Goal: Task Accomplishment & Management: Use online tool/utility

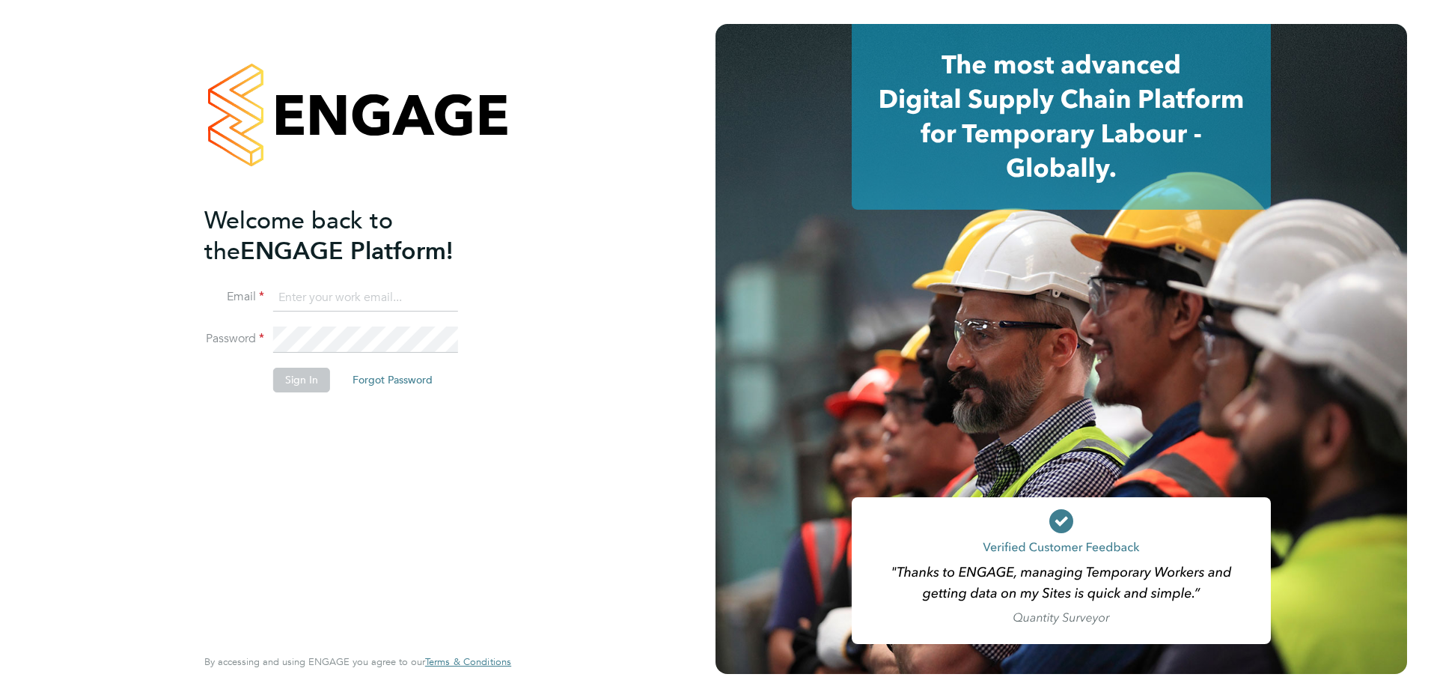
type input "[PERSON_NAME][EMAIL_ADDRESS][DOMAIN_NAME]"
click at [311, 305] on button "Sign In" at bounding box center [301, 380] width 57 height 24
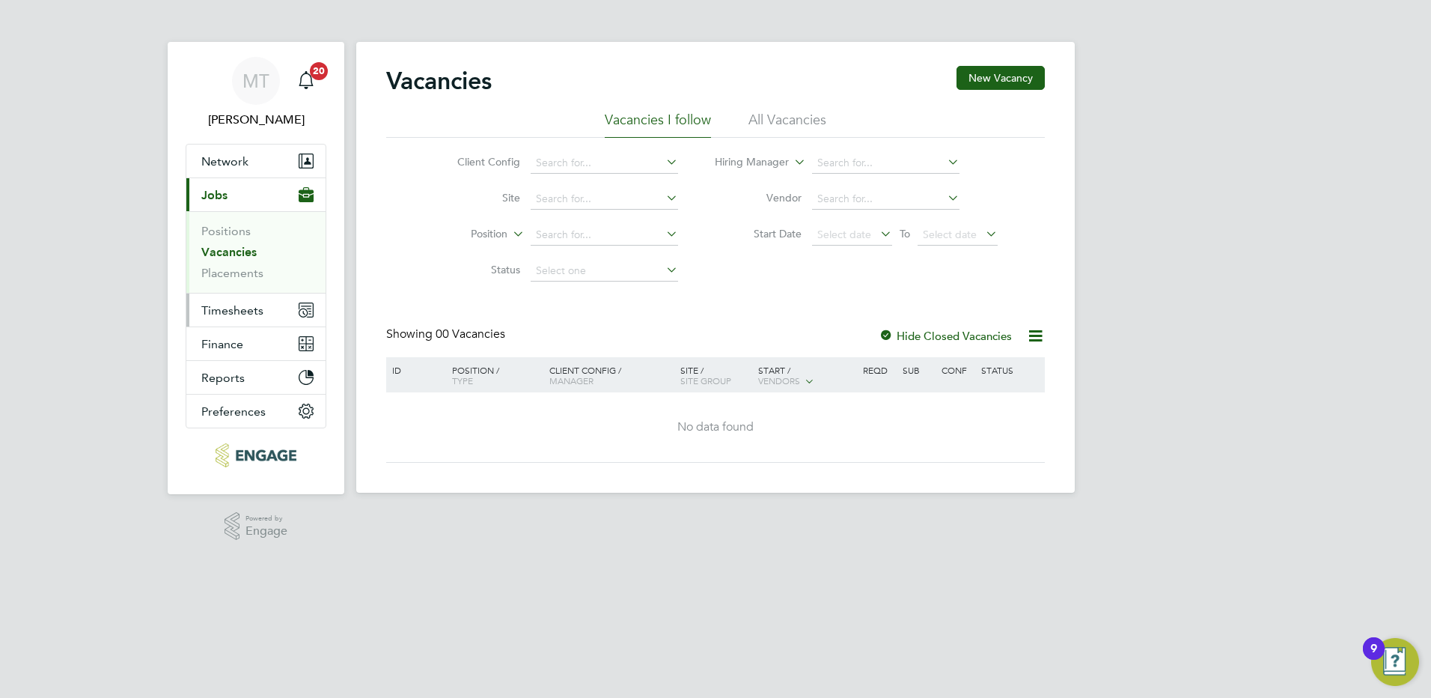
click at [217, 309] on span "Timesheets" at bounding box center [232, 310] width 62 height 14
click at [239, 313] on span "Timesheets" at bounding box center [232, 310] width 62 height 14
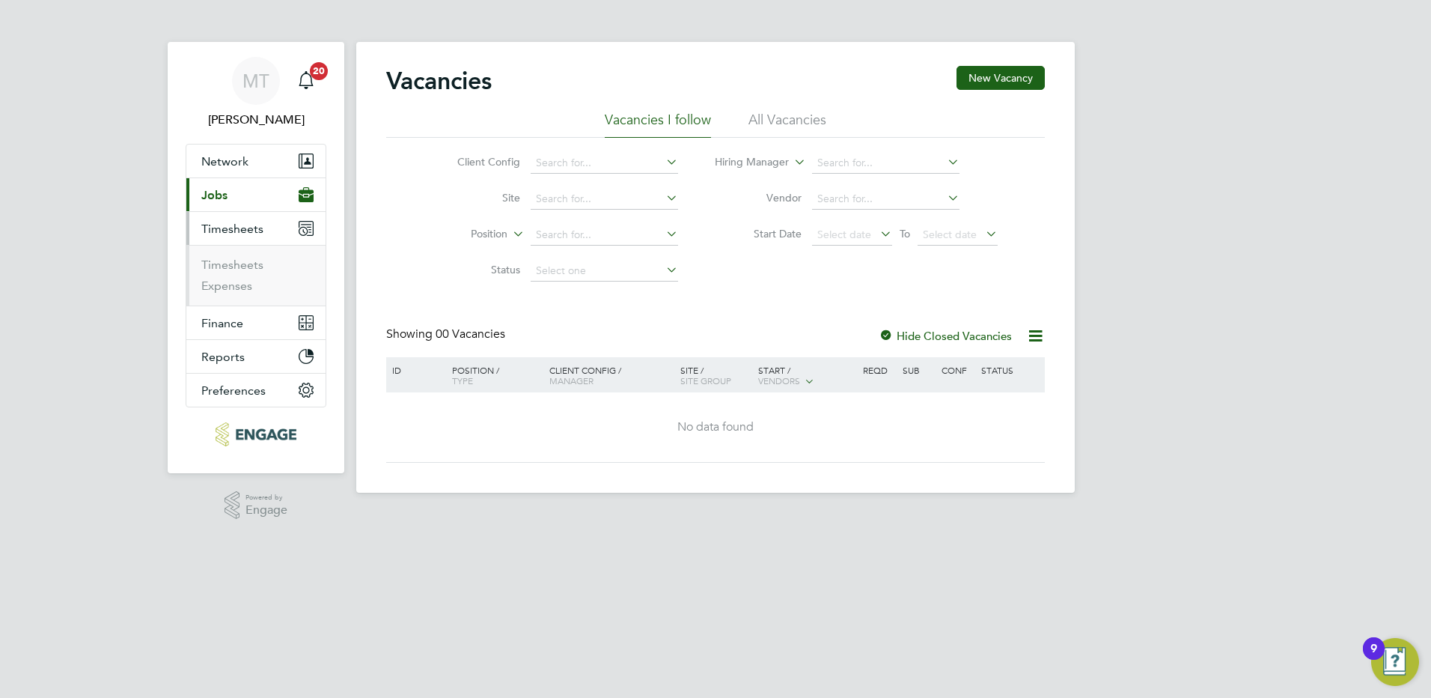
click at [229, 257] on ul "Timesheets Expenses" at bounding box center [255, 275] width 139 height 61
click at [229, 258] on link "Timesheets" at bounding box center [232, 265] width 62 height 14
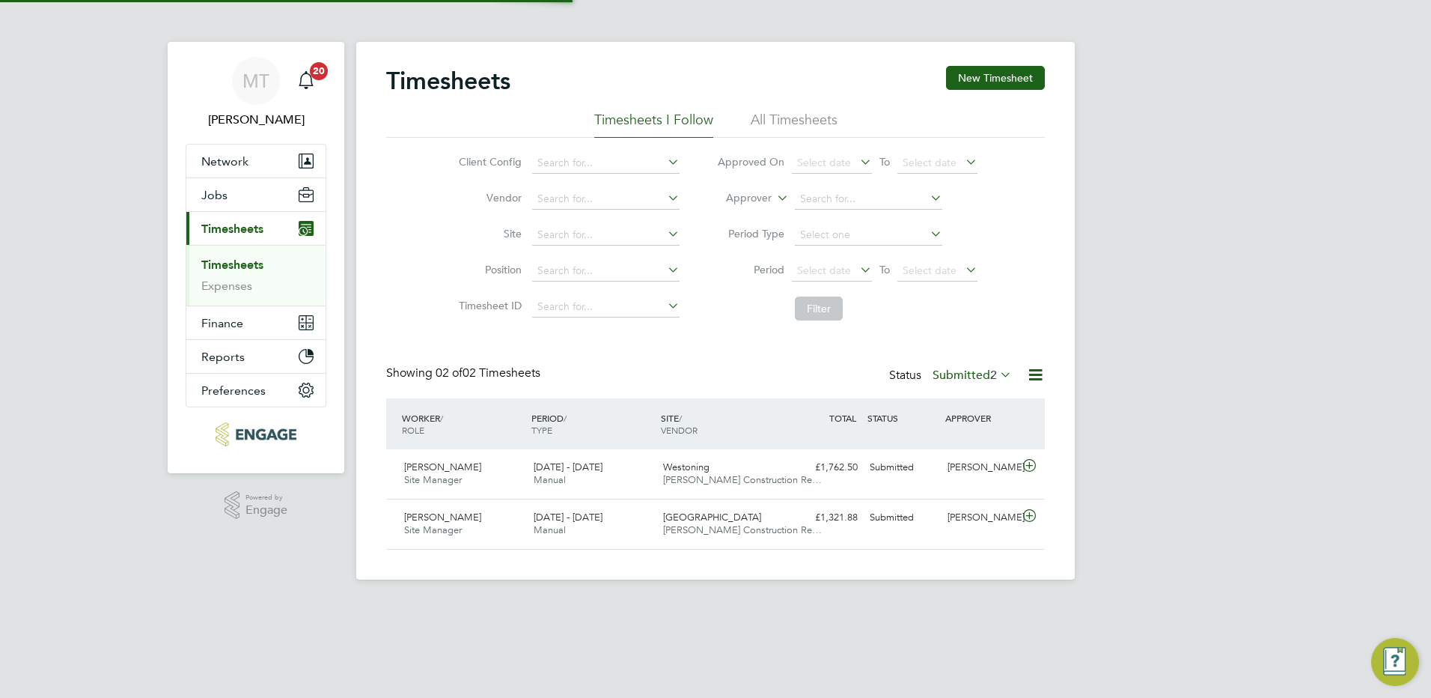
scroll to position [38, 130]
click at [1033, 378] on icon at bounding box center [1035, 374] width 19 height 19
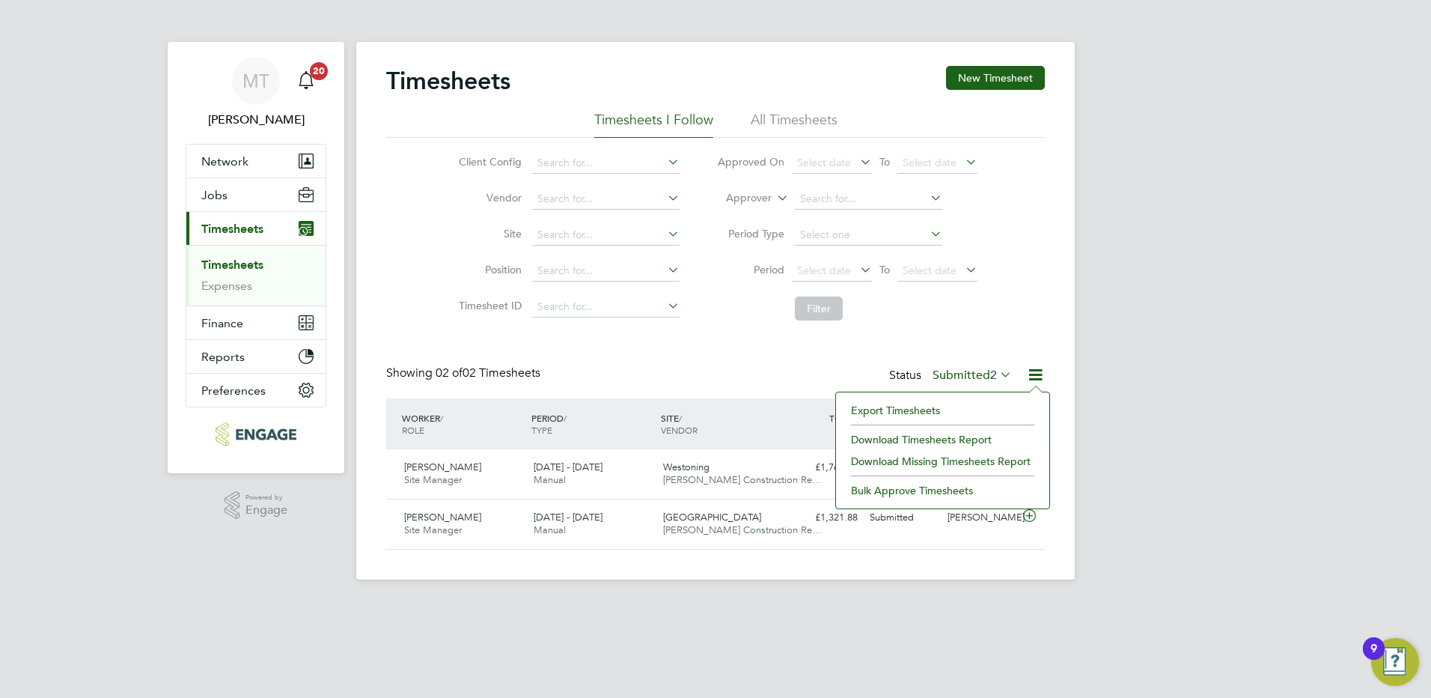
click at [977, 373] on label "Submitted 2" at bounding box center [972, 375] width 79 height 15
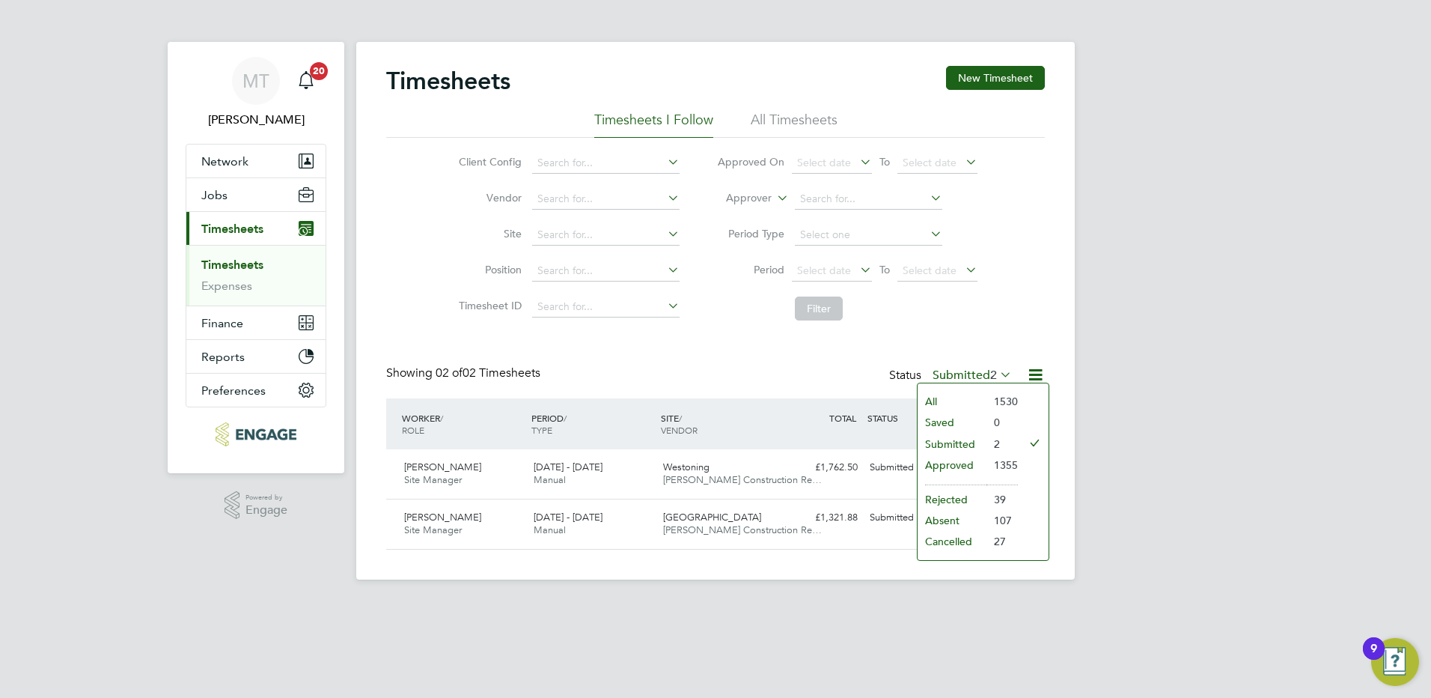
click at [951, 460] on li "Approved" at bounding box center [952, 464] width 69 height 21
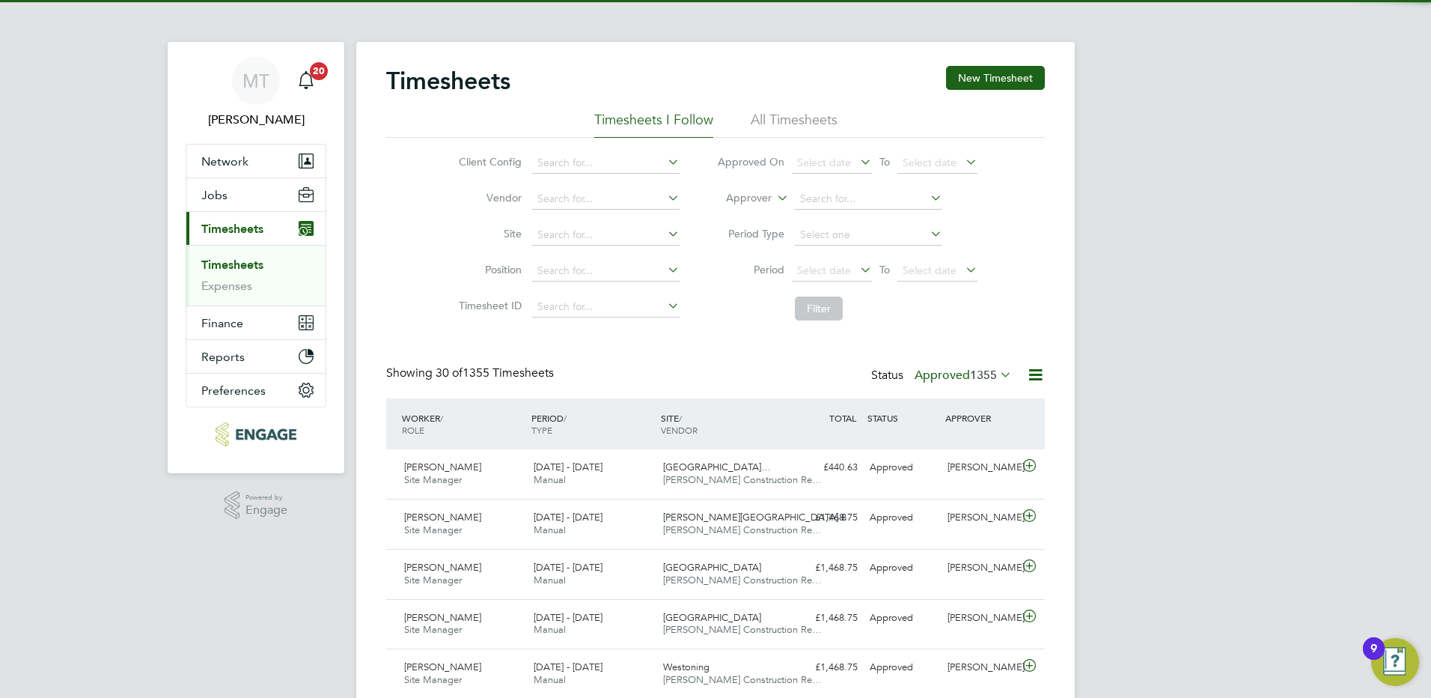
scroll to position [0, 0]
click at [1037, 373] on icon at bounding box center [1035, 374] width 19 height 19
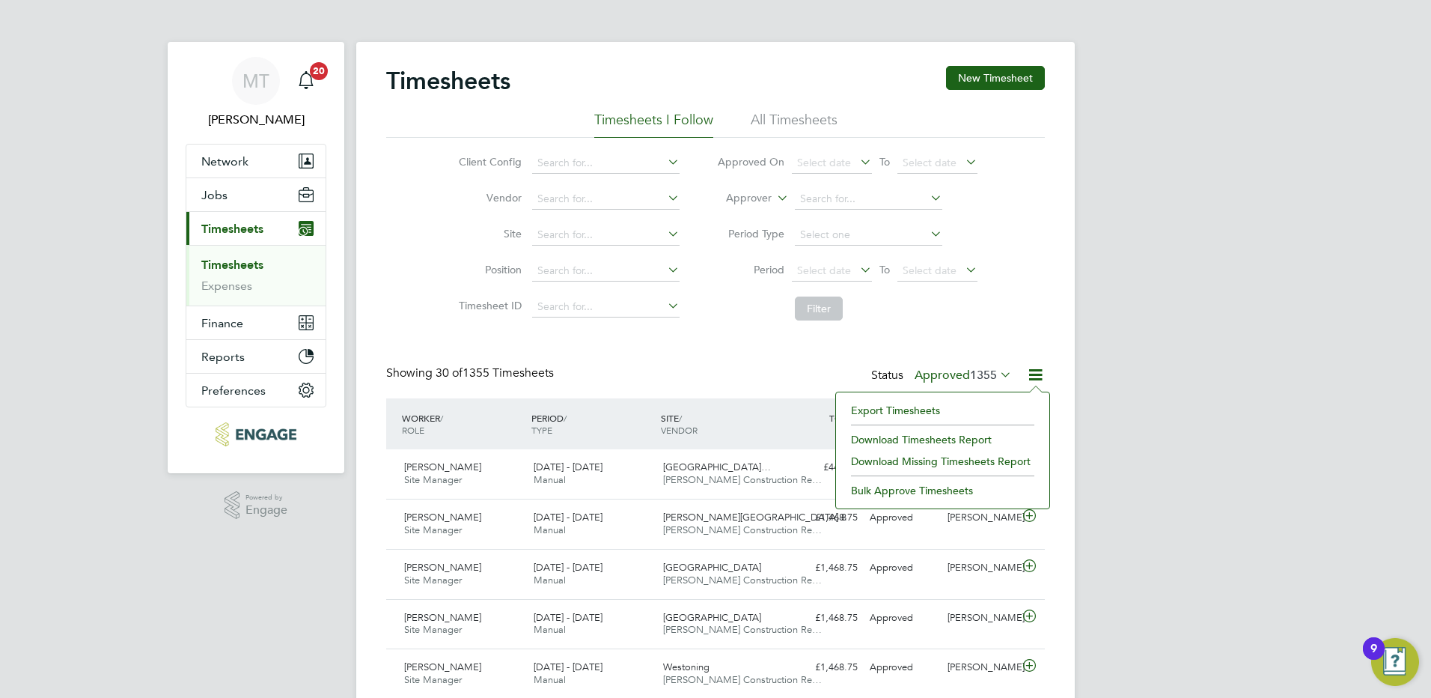
click at [922, 439] on li "Download Timesheets Report" at bounding box center [943, 439] width 198 height 21
